Goal: Task Accomplishment & Management: Manage account settings

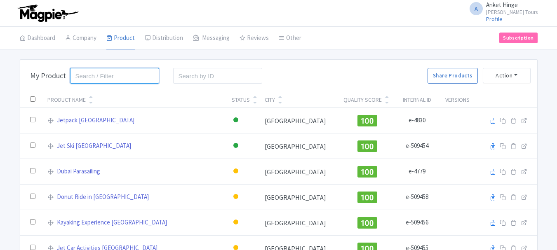
click at [130, 79] on input "search" at bounding box center [114, 76] width 89 height 16
type input "img"
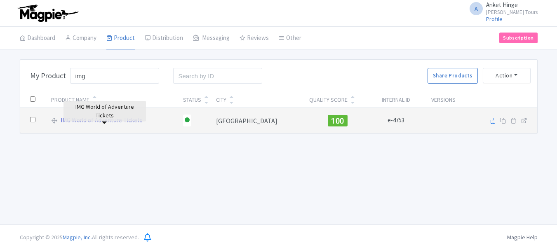
click at [90, 121] on link "IMG World of Adventure Tickets" at bounding box center [102, 120] width 82 height 9
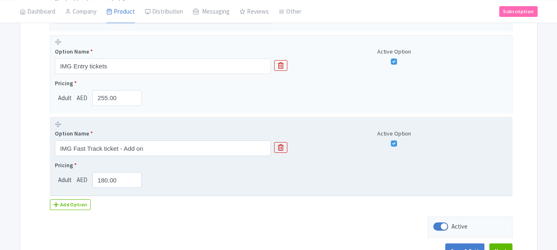
scroll to position [247, 0]
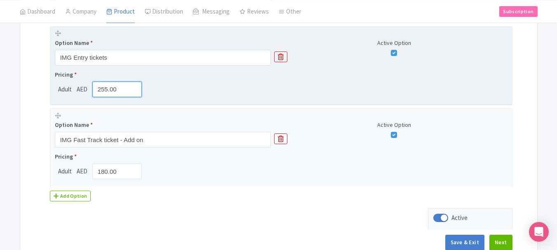
click at [103, 90] on input "255.00" at bounding box center [117, 90] width 50 height 16
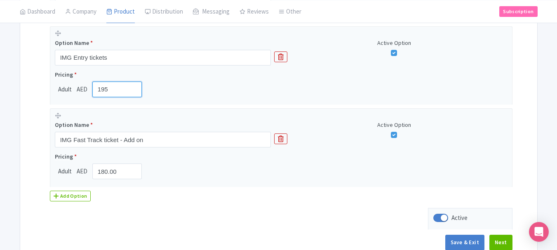
type input "195"
click at [474, 242] on button "Save & Exit" at bounding box center [464, 243] width 39 height 16
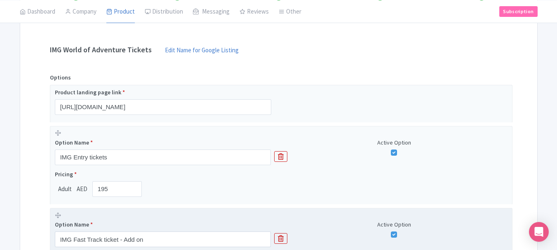
scroll to position [124, 0]
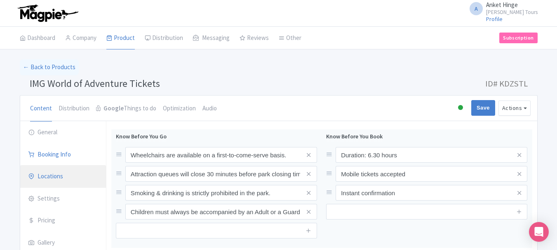
click at [56, 180] on link "Locations" at bounding box center [63, 176] width 86 height 23
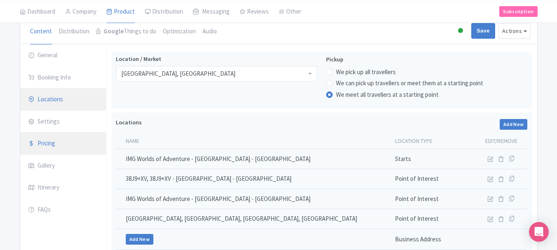
scroll to position [124, 0]
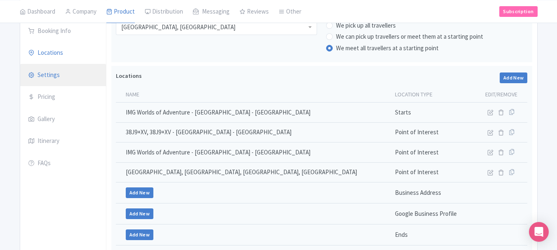
click at [48, 78] on link "Settings" at bounding box center [63, 75] width 86 height 23
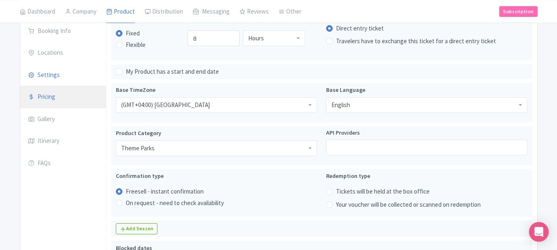
click at [52, 100] on link "Pricing" at bounding box center [63, 97] width 86 height 23
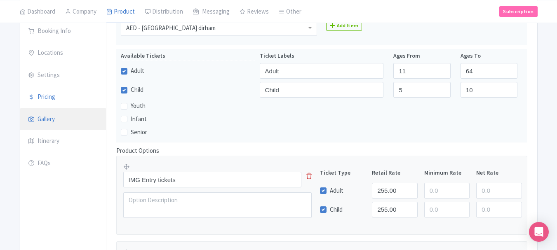
click at [50, 121] on link "Gallery" at bounding box center [63, 119] width 86 height 23
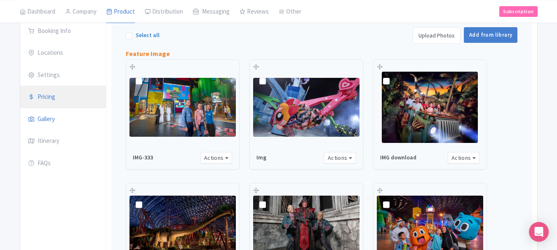
click at [52, 101] on link "Pricing" at bounding box center [63, 97] width 86 height 23
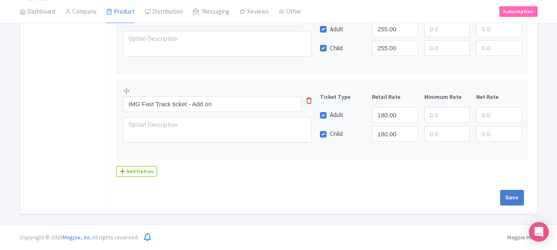
scroll to position [203, 0]
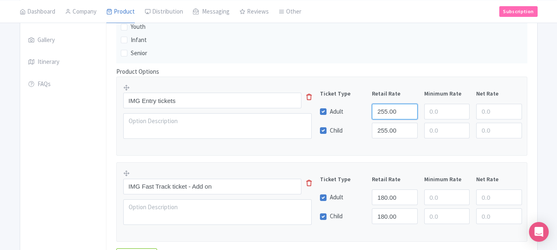
click at [383, 110] on input "255.00" at bounding box center [394, 112] width 45 height 16
type input "195"
click at [385, 126] on input "255.00" at bounding box center [394, 131] width 45 height 16
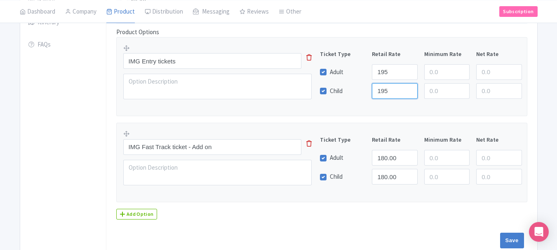
scroll to position [285, 0]
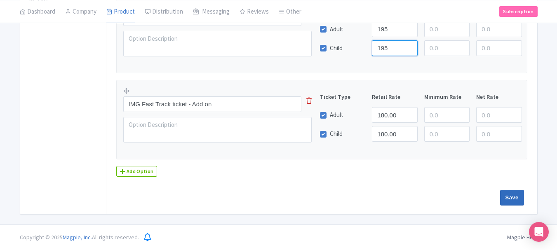
type input "195"
click at [511, 198] on input "Save" at bounding box center [512, 198] width 24 height 16
type input "Saving..."
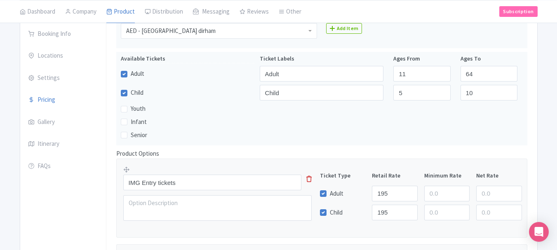
scroll to position [120, 0]
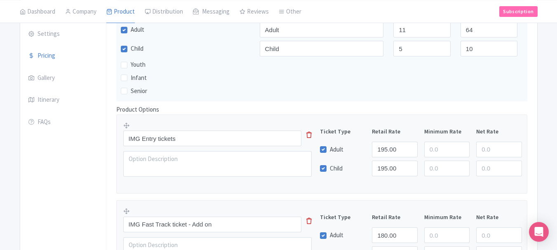
scroll to position [285, 0]
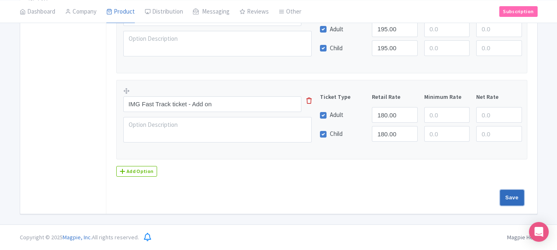
click at [508, 192] on input "Save" at bounding box center [512, 198] width 24 height 16
type input "Saving..."
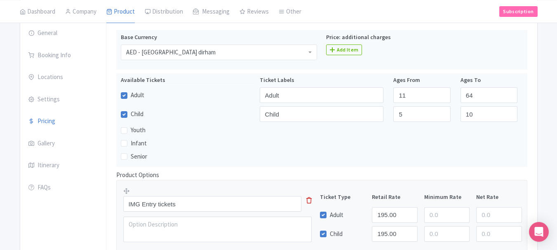
scroll to position [0, 0]
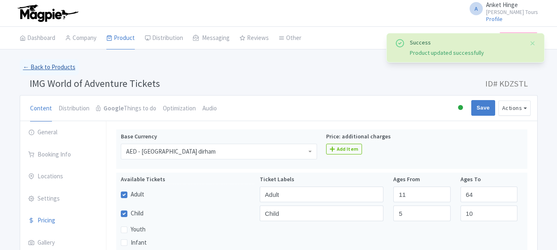
click at [50, 68] on link "← Back to Products" at bounding box center [49, 67] width 59 height 16
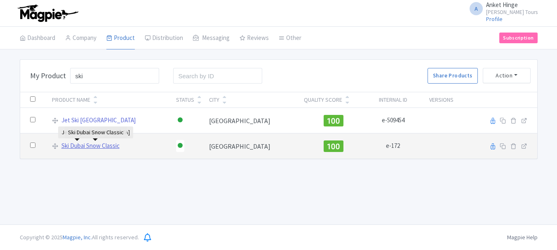
type input "ski"
click at [87, 147] on link "Ski Dubai Snow Classic" at bounding box center [90, 145] width 58 height 9
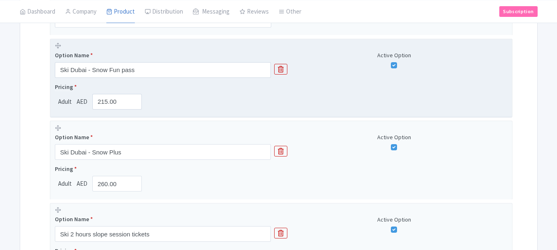
scroll to position [247, 0]
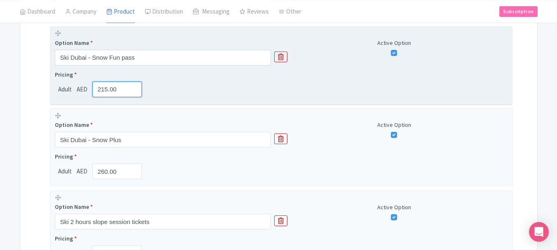
click at [107, 90] on input "215.00" at bounding box center [117, 90] width 50 height 16
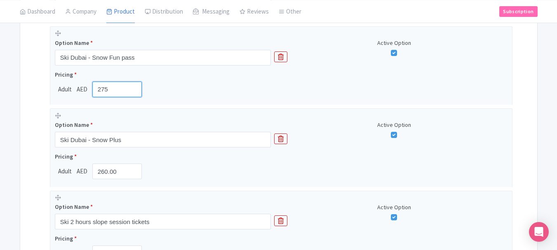
type input "275"
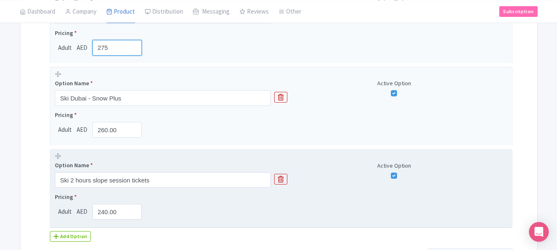
scroll to position [289, 0]
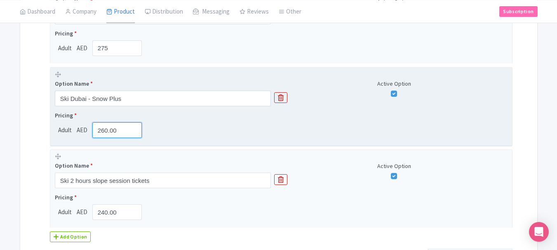
click at [106, 132] on input "260.00" at bounding box center [117, 130] width 50 height 16
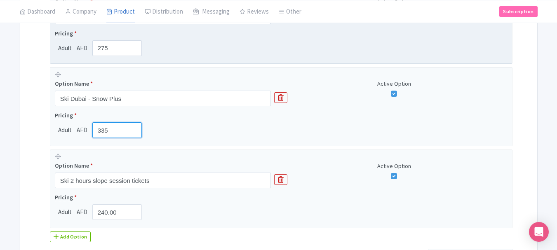
type input "335"
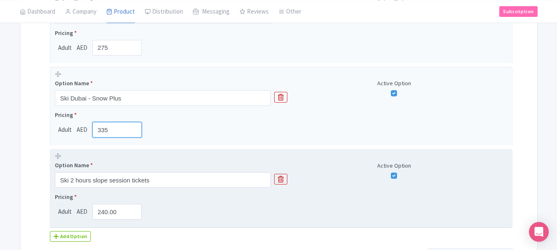
scroll to position [330, 0]
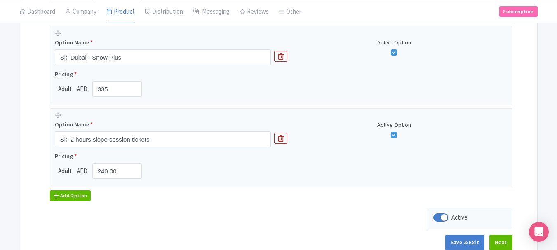
click at [78, 197] on div "Add Option" at bounding box center [70, 195] width 41 height 11
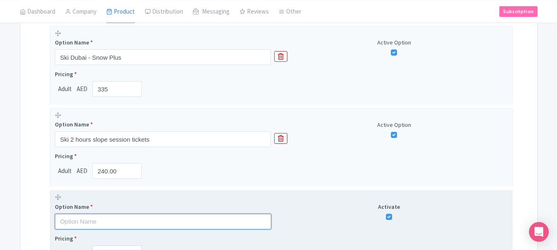
click at [94, 226] on input "text" at bounding box center [163, 222] width 216 height 16
paste input "Ski Full day Slope session tickets"
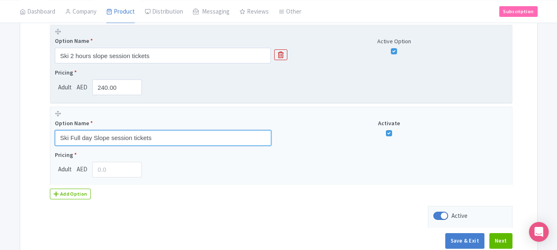
scroll to position [454, 0]
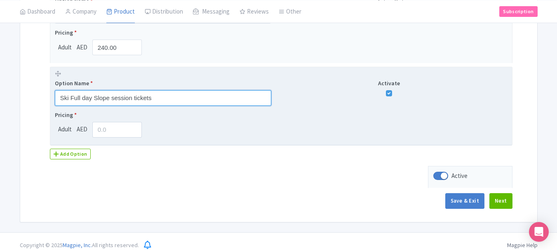
type input "Ski Full day Slope session tickets"
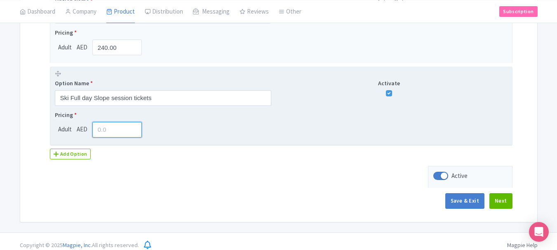
click at [125, 129] on input "number" at bounding box center [117, 130] width 50 height 16
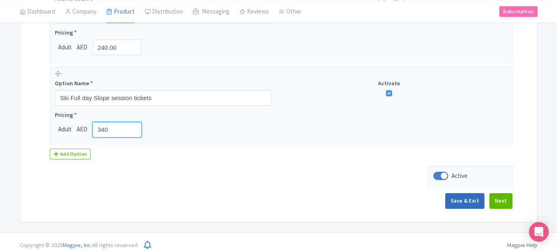
type input "340"
click at [471, 203] on button "Save & Exit" at bounding box center [464, 201] width 39 height 16
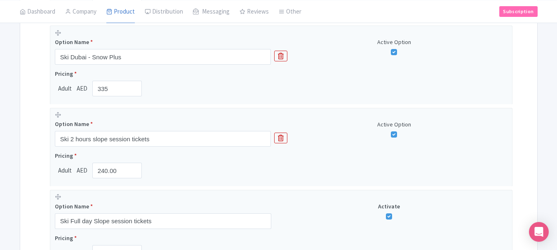
scroll to position [330, 0]
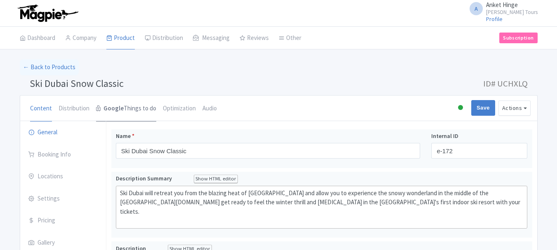
click at [125, 106] on link "Google Things to do" at bounding box center [126, 109] width 60 height 26
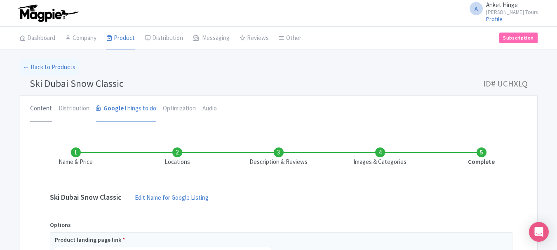
click at [44, 107] on link "Content" at bounding box center [41, 109] width 22 height 26
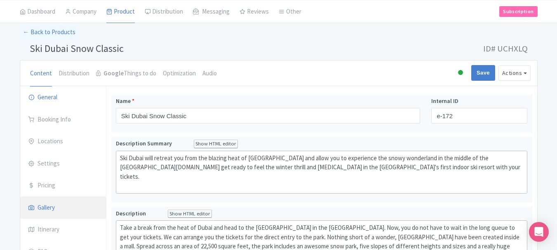
scroll to position [82, 0]
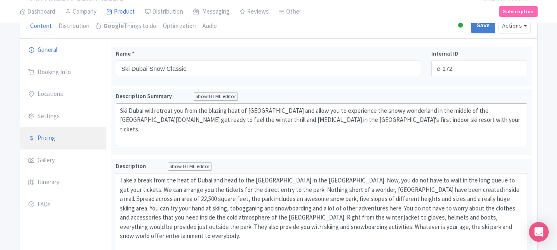
click at [52, 139] on link "Pricing" at bounding box center [63, 138] width 86 height 23
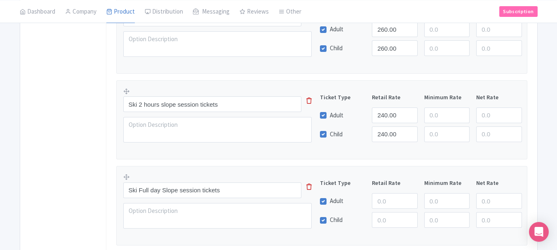
scroll to position [412, 0]
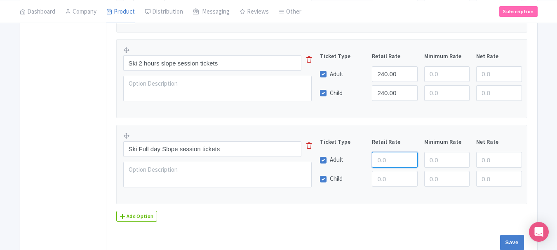
click at [381, 159] on input "number" at bounding box center [394, 160] width 45 height 16
type input "340"
click at [390, 175] on input "number" at bounding box center [394, 179] width 45 height 16
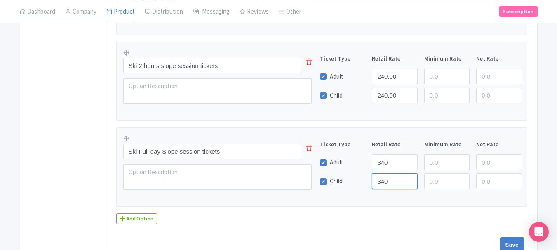
scroll to position [371, 0]
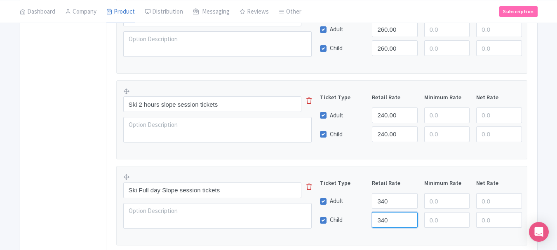
type input "340"
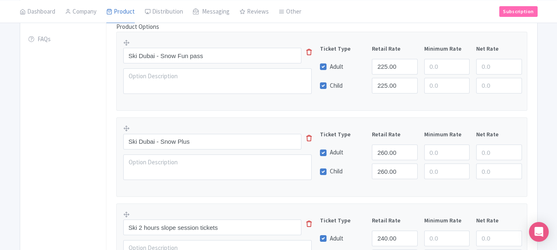
scroll to position [247, 0]
click at [388, 151] on input "260.00" at bounding box center [394, 153] width 45 height 16
type input "335"
click at [387, 174] on input "260.00" at bounding box center [394, 172] width 45 height 16
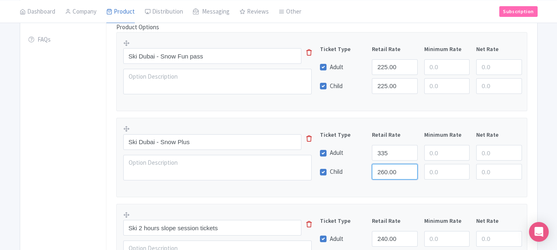
click at [387, 174] on input "260.00" at bounding box center [394, 172] width 45 height 16
type input "335"
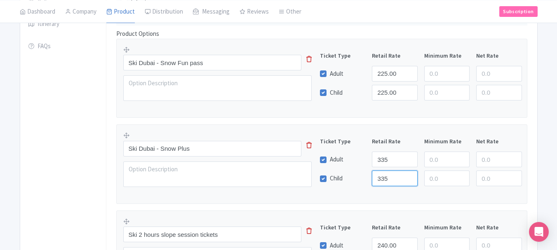
scroll to position [165, 0]
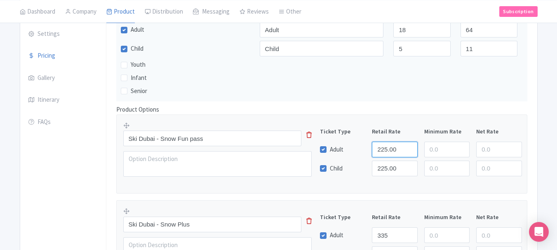
click at [384, 150] on input "225.00" at bounding box center [394, 150] width 45 height 16
type input "275"
click at [385, 162] on input "225.00" at bounding box center [394, 169] width 45 height 16
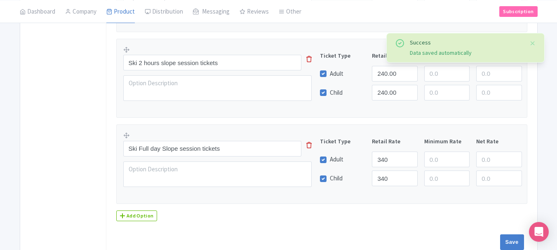
scroll to position [457, 0]
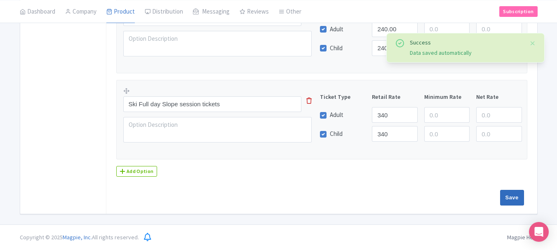
type input "275"
click at [510, 193] on input "Save" at bounding box center [512, 198] width 24 height 16
type input "Saving..."
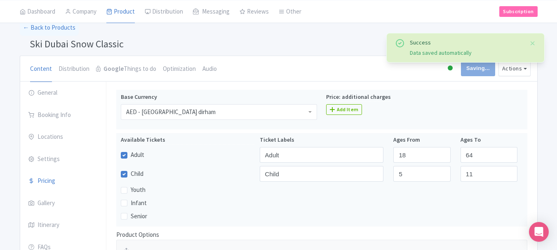
scroll to position [0, 0]
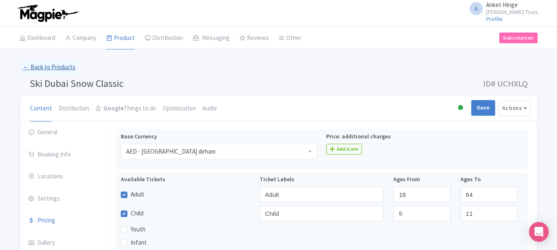
click at [47, 69] on link "← Back to Products" at bounding box center [49, 67] width 59 height 16
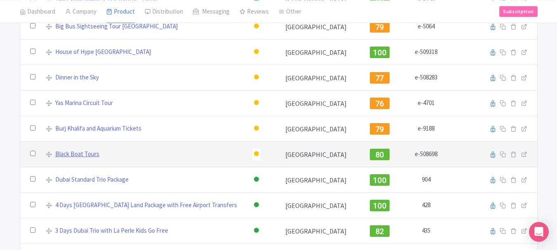
scroll to position [2375, 0]
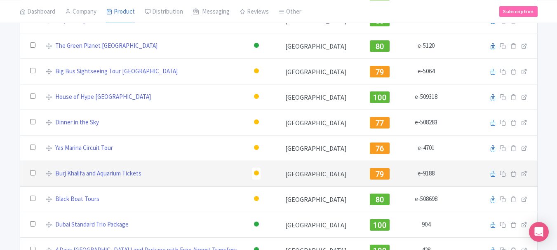
click at [254, 173] on div at bounding box center [256, 173] width 5 height 5
click at [214, 186] on div "Active" at bounding box center [236, 187] width 49 height 15
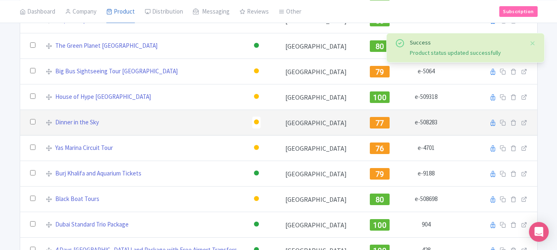
click at [254, 122] on div at bounding box center [256, 122] width 5 height 5
click at [213, 137] on div "Active" at bounding box center [236, 136] width 49 height 15
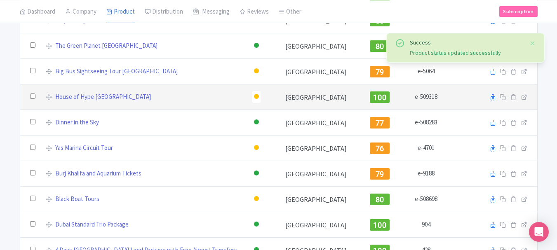
click at [254, 96] on div at bounding box center [256, 96] width 5 height 5
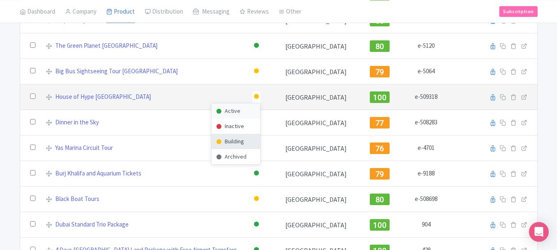
click at [214, 108] on div "Active" at bounding box center [236, 110] width 49 height 15
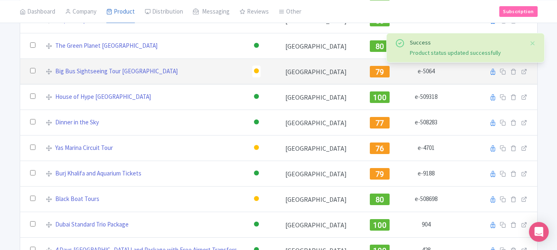
click at [254, 71] on div at bounding box center [256, 70] width 5 height 5
click at [223, 86] on div "Active" at bounding box center [236, 85] width 49 height 15
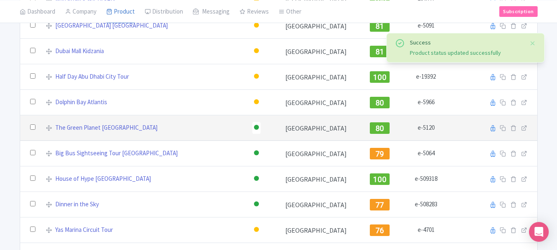
scroll to position [2293, 0]
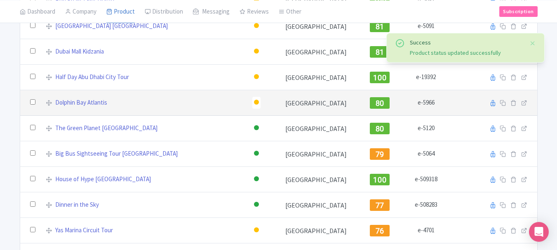
click at [252, 99] on div at bounding box center [256, 103] width 8 height 12
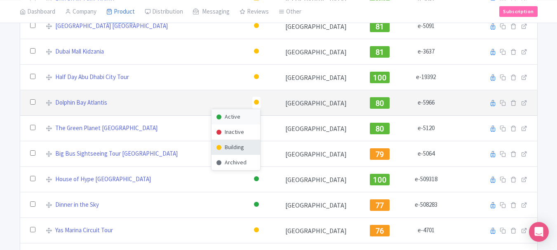
click at [222, 115] on div "Active" at bounding box center [236, 116] width 49 height 15
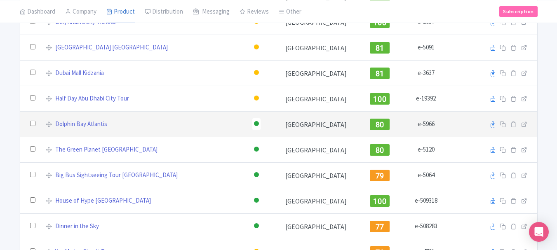
scroll to position [2252, 0]
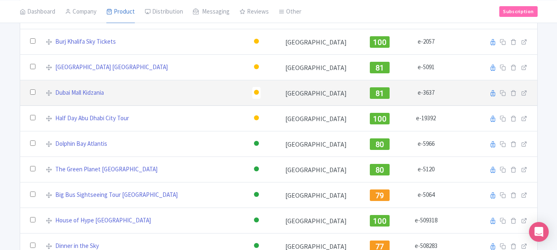
click at [254, 92] on div at bounding box center [256, 92] width 5 height 5
click at [212, 105] on div "Active" at bounding box center [236, 106] width 49 height 15
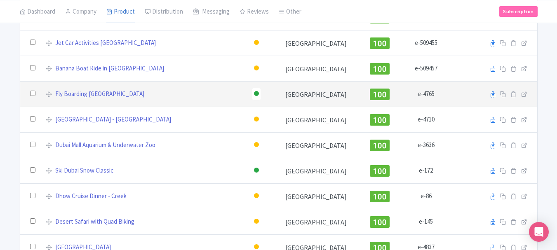
scroll to position [206, 0]
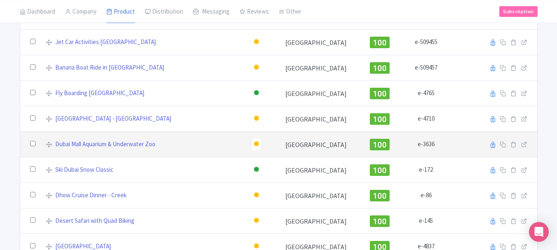
click at [254, 143] on div at bounding box center [256, 143] width 5 height 5
click at [219, 156] on div "Active" at bounding box center [236, 158] width 49 height 15
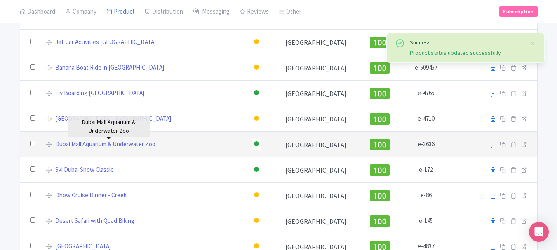
click at [119, 146] on link "Dubai Mall Aquarium & Underwater Zoo" at bounding box center [105, 144] width 100 height 9
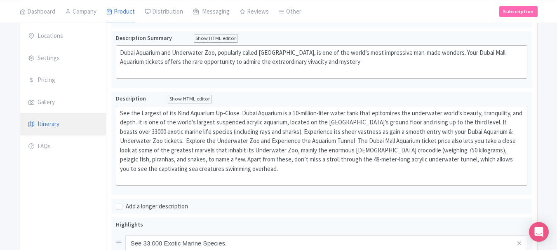
scroll to position [67, 0]
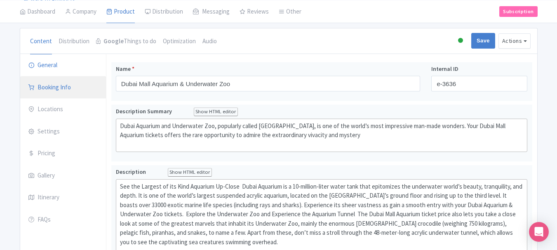
click at [48, 92] on link "Booking Info" at bounding box center [63, 87] width 86 height 23
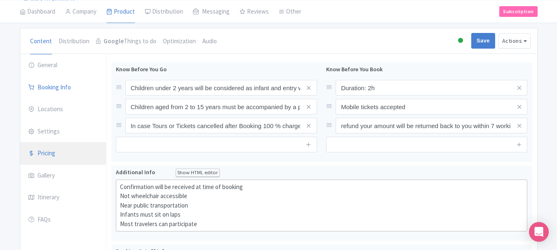
click at [52, 152] on link "Pricing" at bounding box center [63, 153] width 86 height 23
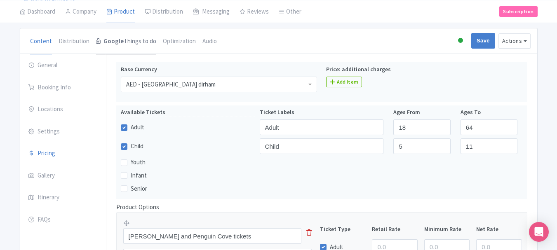
click at [117, 45] on strong "Google" at bounding box center [113, 41] width 20 height 9
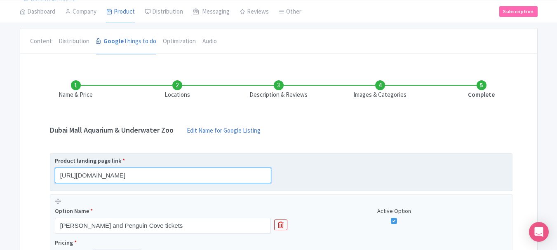
click at [170, 176] on input "https://www.raynatours.com/dubai/theme-parks/dubai-aquarium-and-underwater-zoo-…" at bounding box center [163, 176] width 216 height 16
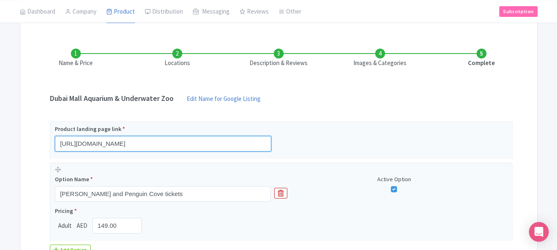
scroll to position [191, 0]
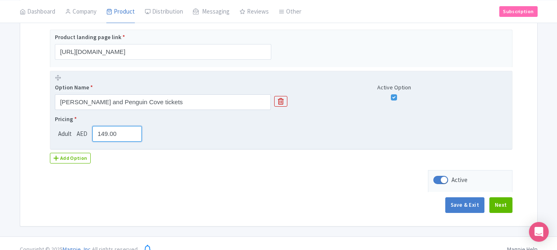
click at [106, 135] on input "149.00" at bounding box center [117, 134] width 50 height 16
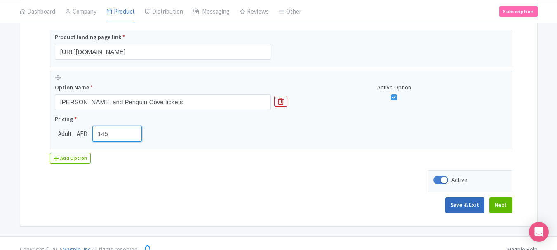
type input "145"
click at [459, 202] on button "Save & Exit" at bounding box center [464, 206] width 39 height 16
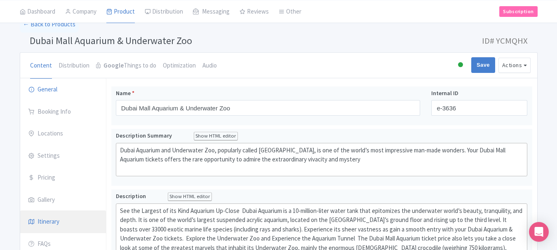
scroll to position [82, 0]
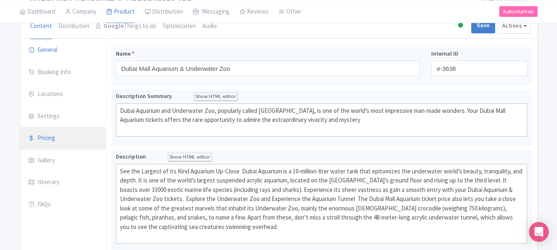
click at [51, 147] on link "Pricing" at bounding box center [63, 138] width 86 height 23
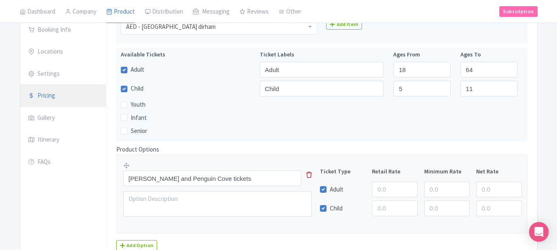
scroll to position [165, 0]
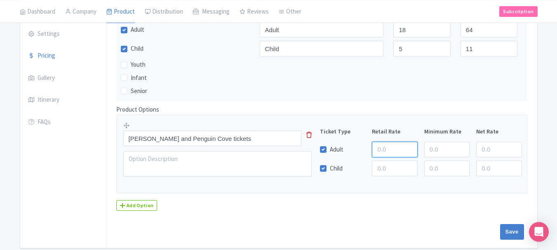
click at [386, 146] on input "number" at bounding box center [394, 150] width 45 height 16
type input "145"
click at [384, 170] on input "number" at bounding box center [394, 169] width 45 height 16
type input "145"
click at [514, 234] on input "Save" at bounding box center [512, 232] width 24 height 16
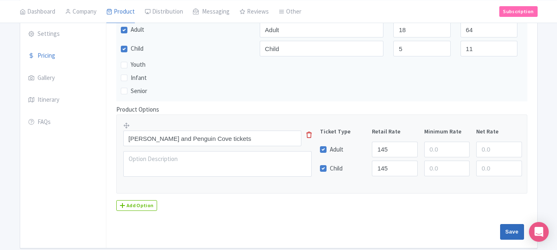
type input "Saving..."
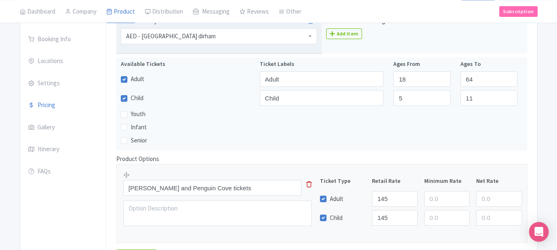
scroll to position [0, 0]
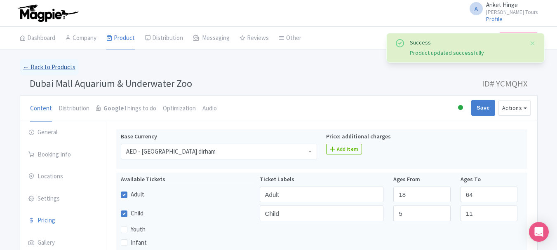
click at [40, 66] on link "← Back to Products" at bounding box center [49, 67] width 59 height 16
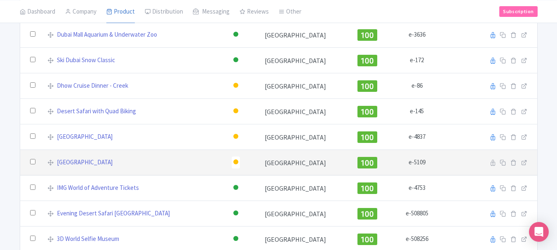
scroll to position [330, 0]
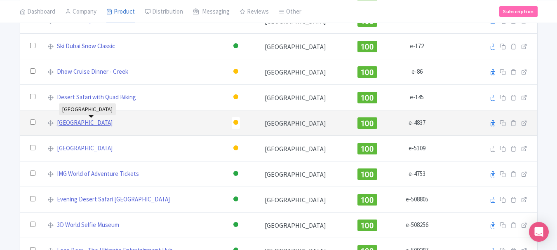
click at [94, 124] on link "[GEOGRAPHIC_DATA]" at bounding box center [85, 122] width 56 height 9
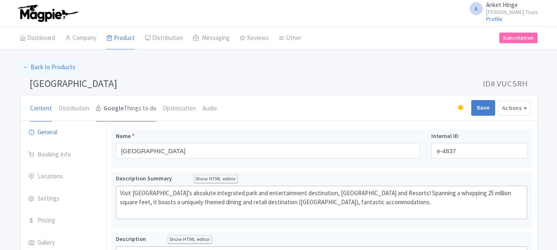
click at [130, 111] on link "Google Things to do" at bounding box center [126, 109] width 60 height 26
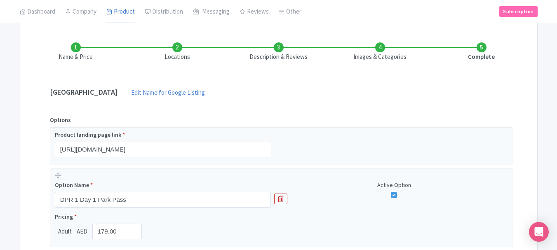
scroll to position [124, 0]
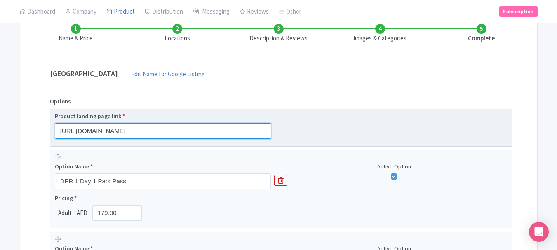
click at [157, 133] on input "[URL][DOMAIN_NAME]" at bounding box center [163, 131] width 216 height 16
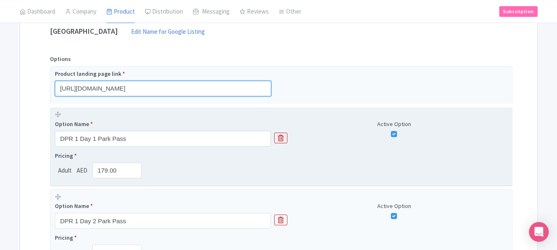
scroll to position [206, 0]
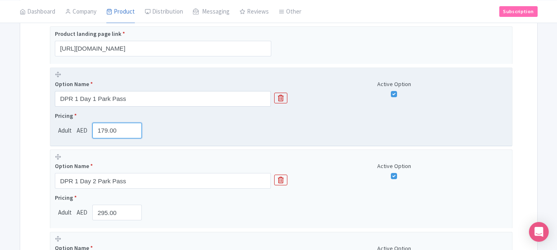
click at [105, 135] on input "179.00" at bounding box center [117, 131] width 50 height 16
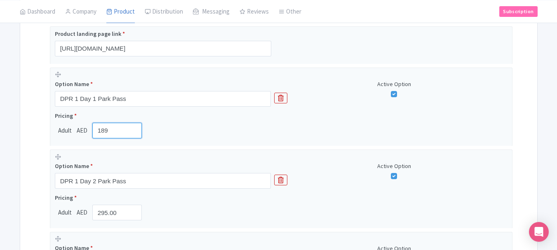
type input "189"
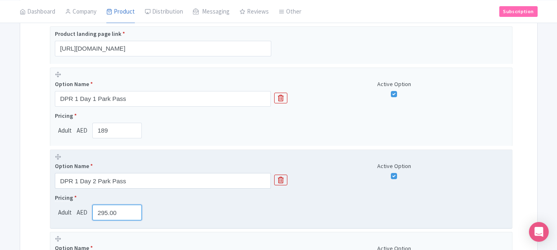
click at [109, 212] on input "295.00" at bounding box center [117, 213] width 50 height 16
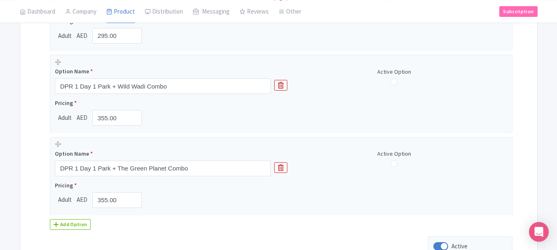
scroll to position [701, 0]
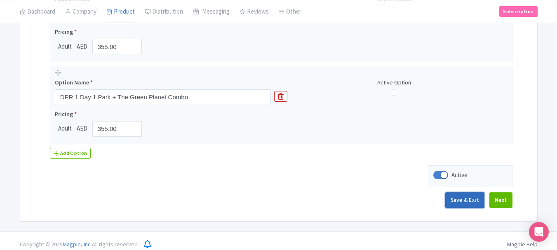
click at [469, 201] on button "Save & Exit" at bounding box center [464, 201] width 39 height 16
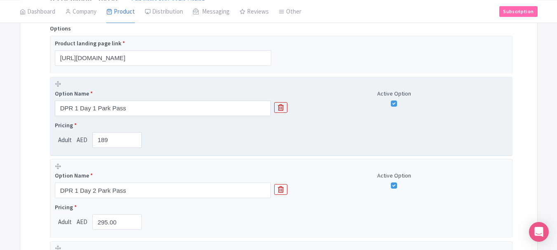
scroll to position [124, 0]
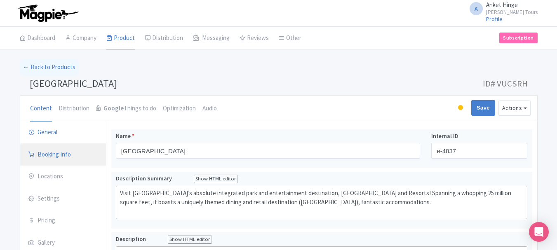
click at [59, 154] on link "Booking Info" at bounding box center [63, 154] width 86 height 23
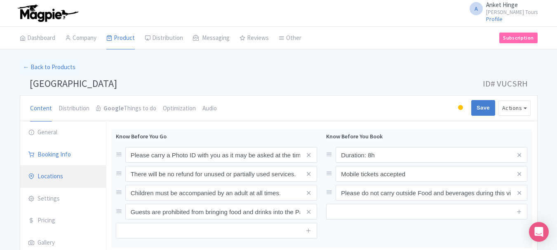
click at [67, 179] on link "Locations" at bounding box center [63, 176] width 86 height 23
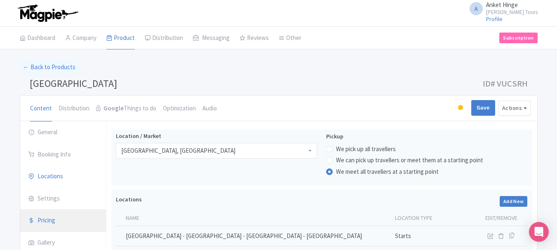
click at [54, 216] on link "Pricing" at bounding box center [63, 220] width 86 height 23
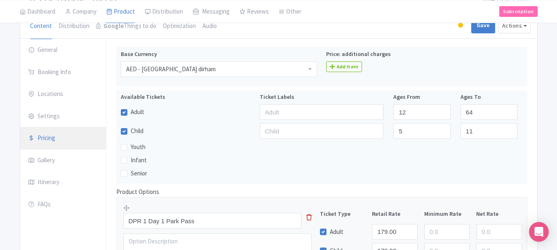
scroll to position [206, 0]
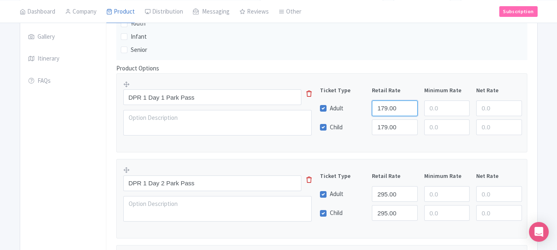
click at [386, 106] on input "179.00" at bounding box center [394, 109] width 45 height 16
type input "189.00"
click at [384, 129] on input "179.00" at bounding box center [394, 128] width 45 height 16
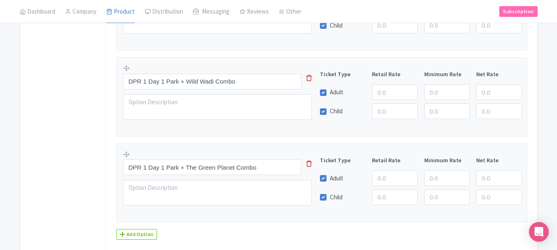
scroll to position [715, 0]
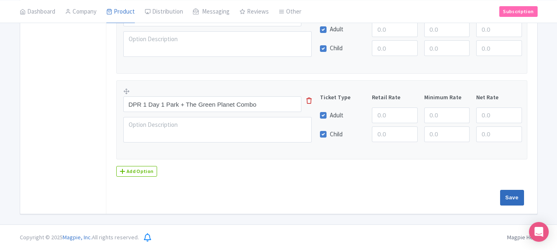
type input "189"
click at [508, 198] on input "Save" at bounding box center [512, 198] width 24 height 16
type input "Saving..."
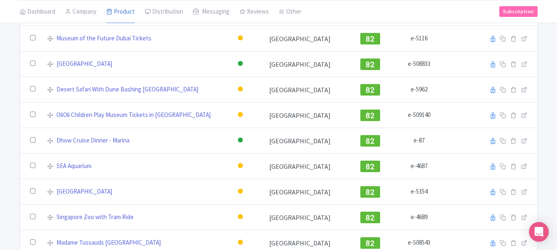
scroll to position [1912, 0]
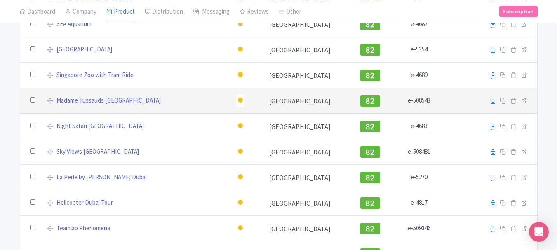
click at [238, 98] on div at bounding box center [240, 100] width 5 height 5
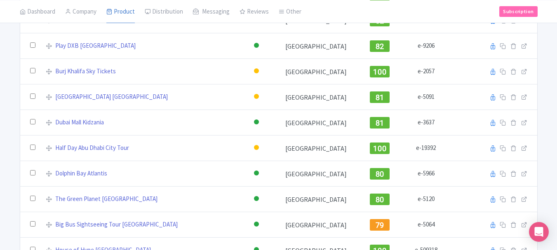
scroll to position [2211, 0]
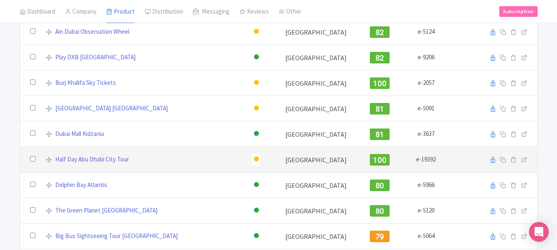
click at [254, 158] on div at bounding box center [256, 159] width 5 height 5
click at [214, 174] on div "Active" at bounding box center [236, 173] width 49 height 15
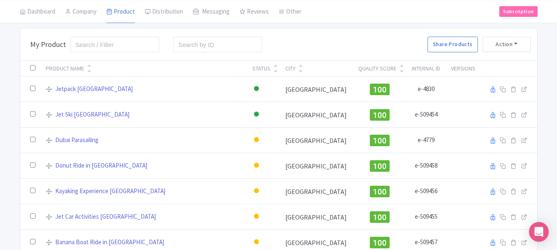
scroll to position [0, 0]
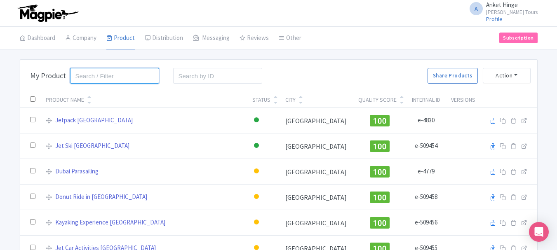
click at [103, 75] on input "search" at bounding box center [114, 76] width 89 height 16
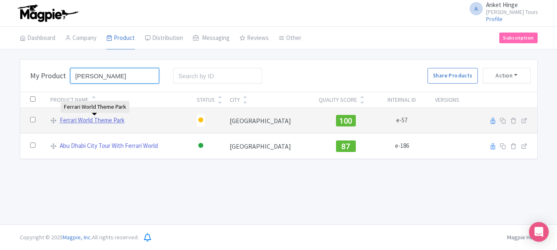
type input "ferra"
click at [98, 122] on link "Ferrari World Theme Park" at bounding box center [92, 120] width 65 height 9
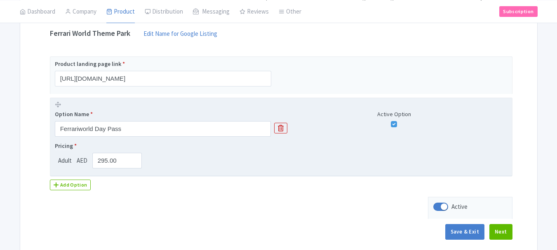
scroll to position [165, 0]
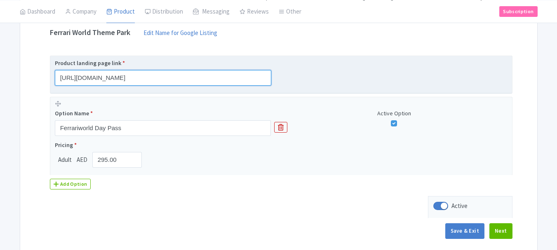
click at [157, 78] on input "[URL][DOMAIN_NAME]" at bounding box center [163, 78] width 216 height 16
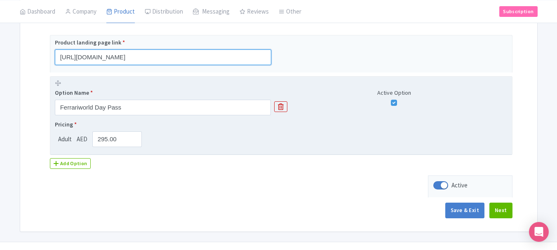
scroll to position [203, 0]
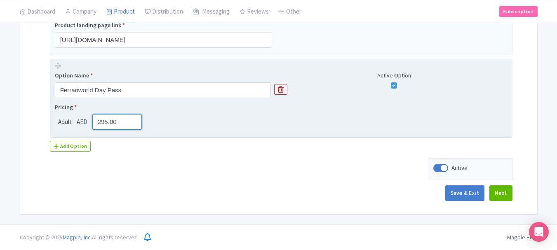
click at [110, 122] on input "295.00" at bounding box center [117, 122] width 50 height 16
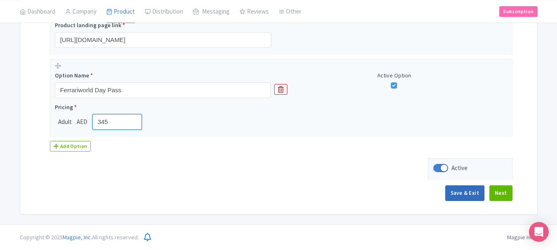
type input "345"
click at [468, 193] on button "Save & Exit" at bounding box center [464, 194] width 39 height 16
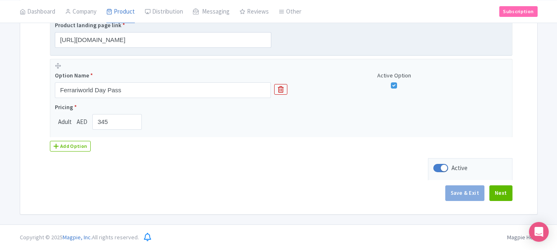
scroll to position [79, 0]
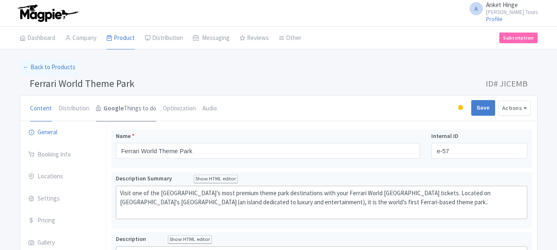
click at [119, 107] on strong "Google" at bounding box center [113, 108] width 20 height 9
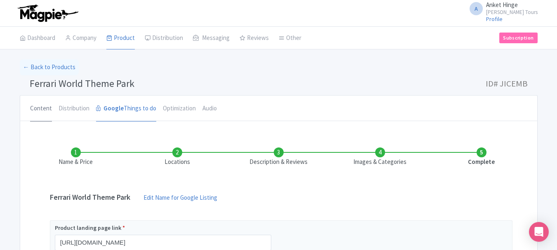
click at [44, 106] on link "Content" at bounding box center [41, 109] width 22 height 26
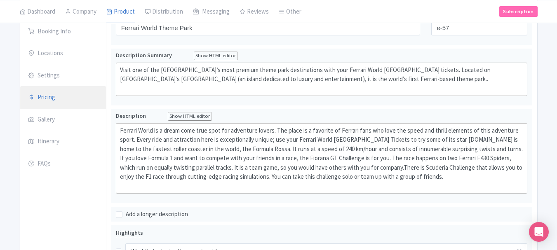
scroll to position [124, 0]
click at [49, 106] on link "Pricing" at bounding box center [63, 97] width 86 height 23
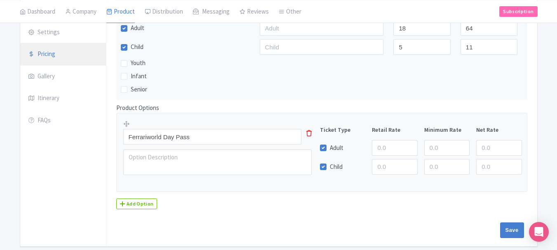
scroll to position [199, 0]
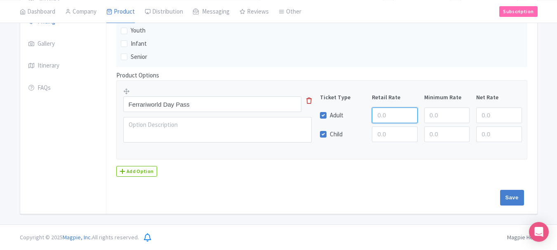
click at [393, 114] on input "number" at bounding box center [394, 116] width 45 height 16
type input "345"
click at [389, 133] on input "number" at bounding box center [394, 135] width 45 height 16
type input "345"
drag, startPoint x: 508, startPoint y: 194, endPoint x: 502, endPoint y: 193, distance: 6.7
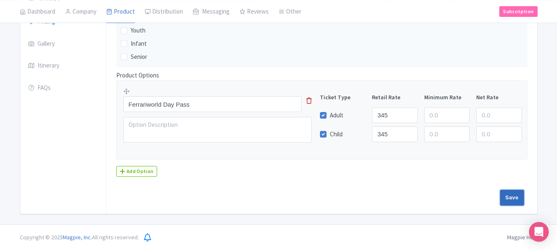
click at [508, 194] on input "Save" at bounding box center [512, 198] width 24 height 16
type input "Saving..."
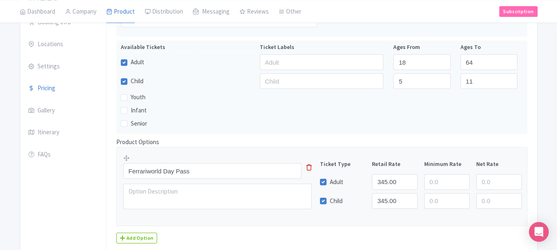
scroll to position [199, 0]
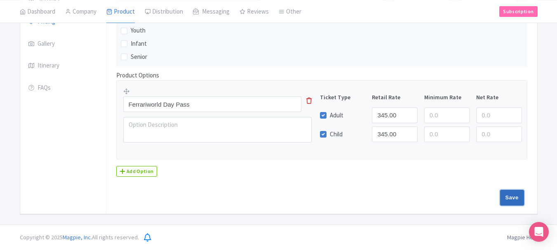
click at [510, 195] on input "Save" at bounding box center [512, 198] width 24 height 16
type input "Saving..."
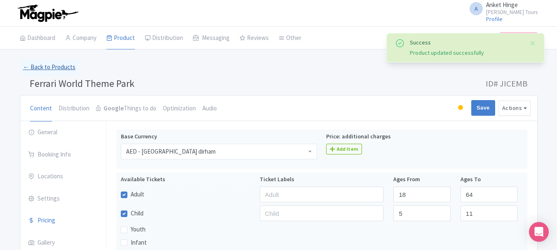
click at [44, 65] on link "← Back to Products" at bounding box center [49, 67] width 59 height 16
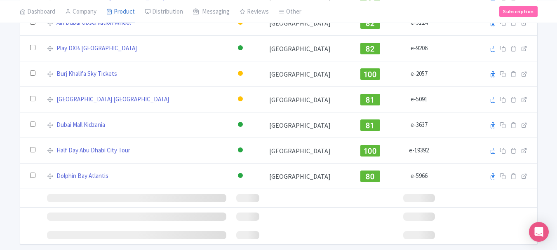
scroll to position [2250, 0]
